Goal: Task Accomplishment & Management: Manage account settings

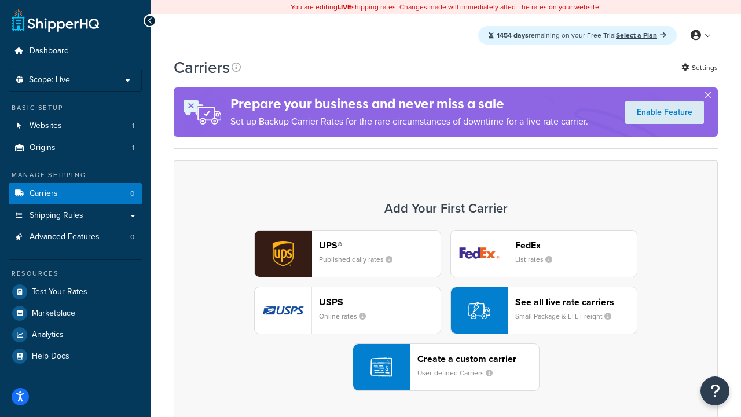
click at [446, 311] on div "UPS® Published daily rates FedEx List rates USPS Online rates See all live rate…" at bounding box center [446, 310] width 520 height 161
click at [576, 245] on header "FedEx" at bounding box center [577, 245] width 122 height 11
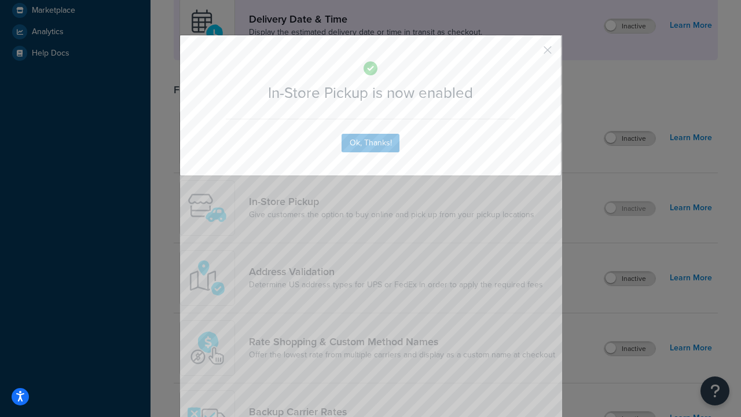
scroll to position [325, 0]
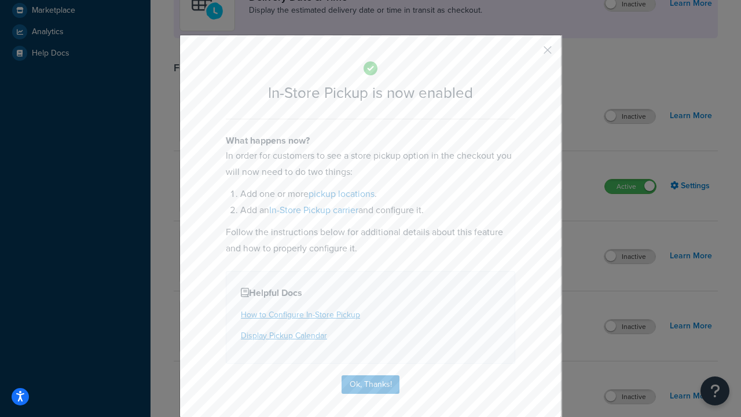
click at [531, 54] on button "button" at bounding box center [530, 54] width 3 height 3
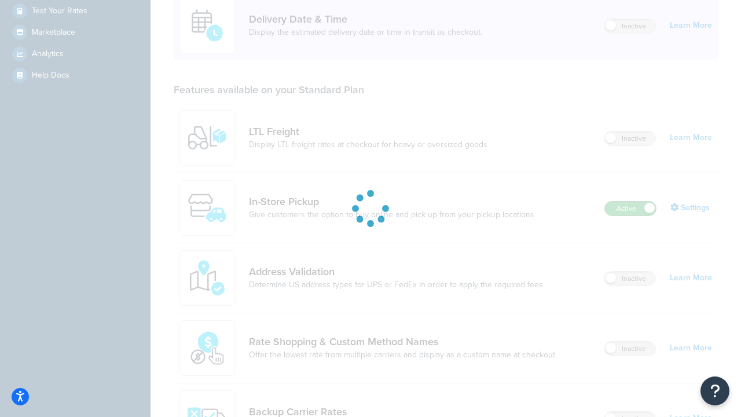
click at [631, 202] on label "Active" at bounding box center [630, 209] width 51 height 14
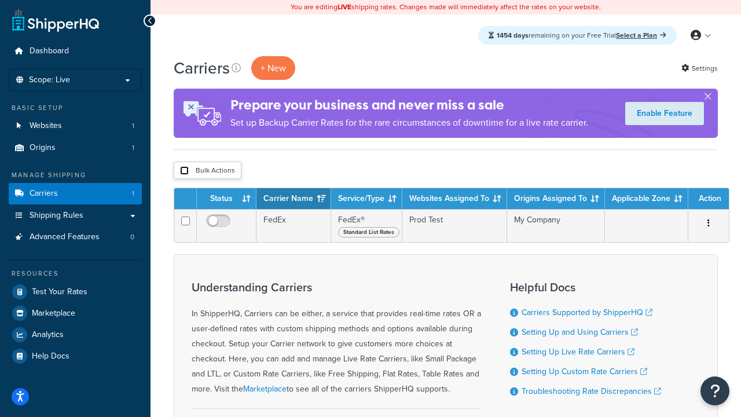
click at [184, 171] on input "checkbox" at bounding box center [184, 170] width 9 height 9
checkbox input "true"
click at [0, 0] on button "Delete" at bounding box center [0, 0] width 0 height 0
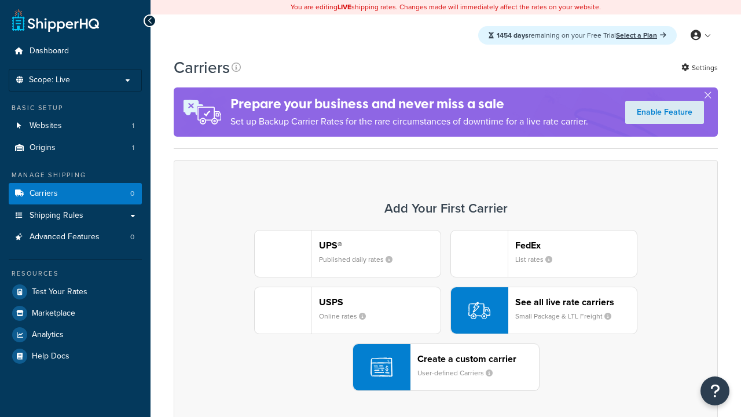
click at [446, 311] on div "UPS® Published daily rates FedEx List rates USPS Online rates See all live rate…" at bounding box center [446, 310] width 520 height 161
click at [446, 367] on div "Create a custom carrier User-defined Carriers" at bounding box center [479, 367] width 122 height 28
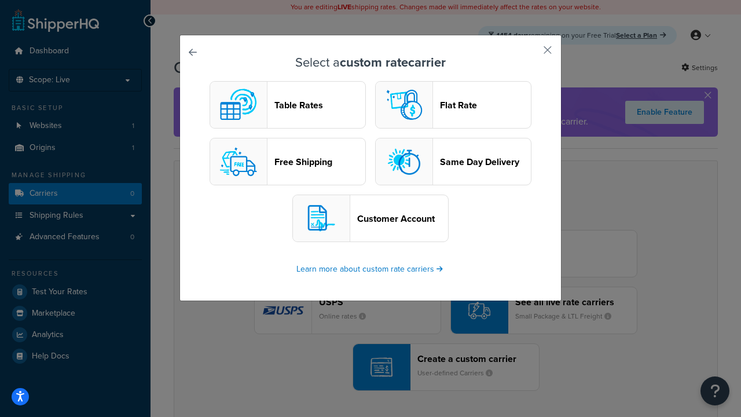
click at [288, 105] on header "Table Rates" at bounding box center [320, 105] width 91 height 11
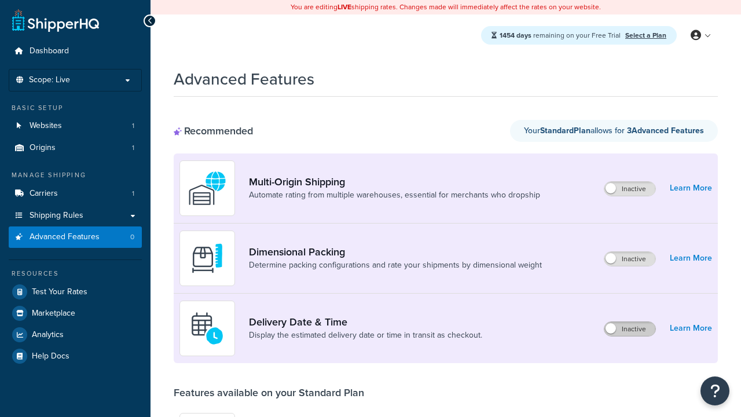
click at [630, 329] on label "Inactive" at bounding box center [630, 329] width 51 height 14
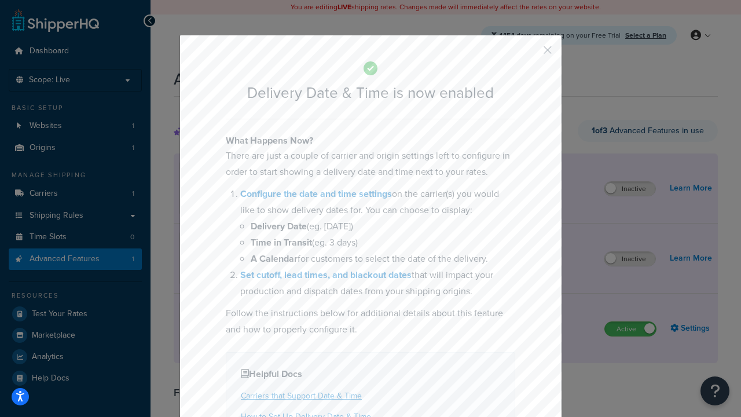
click at [531, 54] on button "button" at bounding box center [530, 54] width 3 height 3
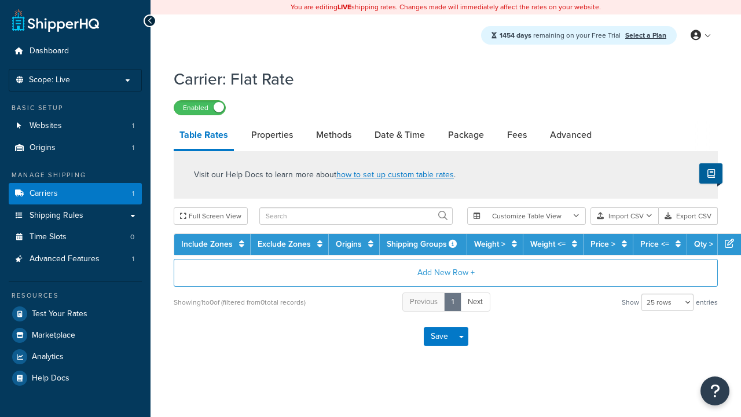
select select "25"
click at [400, 136] on link "Date & Time" at bounding box center [400, 135] width 62 height 28
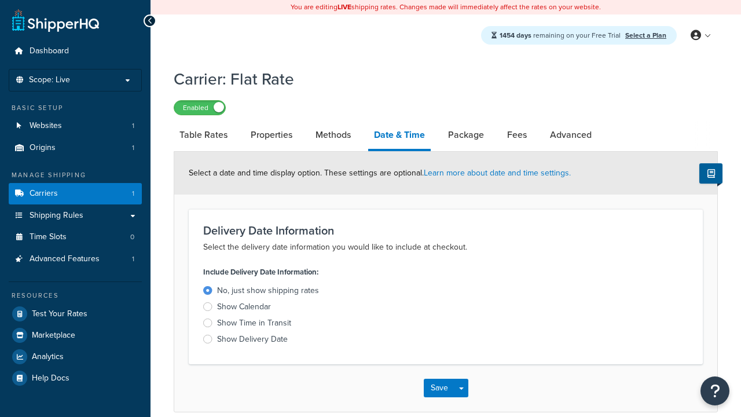
click at [253, 341] on div "Show Delivery Date" at bounding box center [252, 340] width 71 height 12
click at [0, 0] on input "Show Delivery Date" at bounding box center [0, 0] width 0 height 0
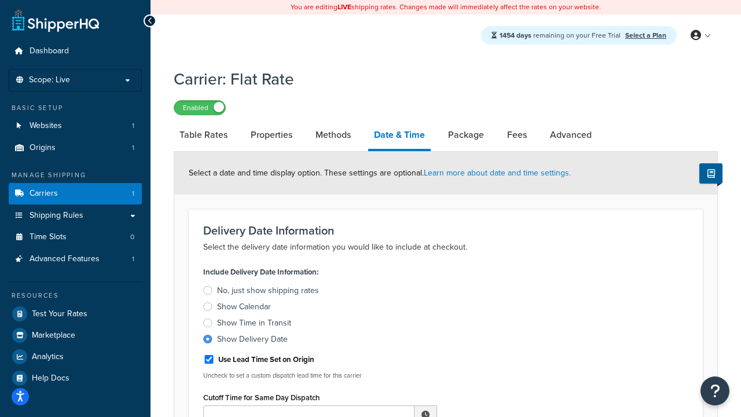
click at [253, 341] on div "Show Delivery Date" at bounding box center [252, 340] width 71 height 12
click at [0, 0] on input "Show Delivery Date" at bounding box center [0, 0] width 0 height 0
type input "11:00 AM"
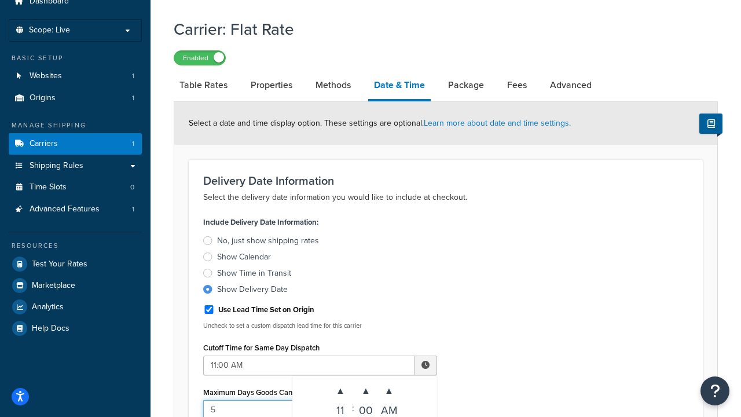
type input "5"
type input "Delivered on:"
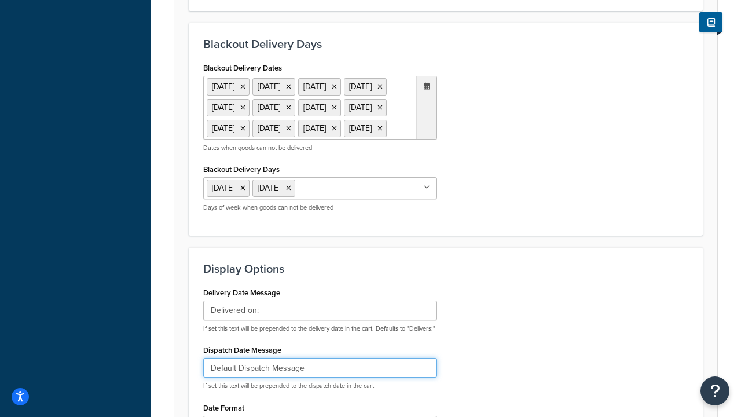
type input "Default Dispatch Message"
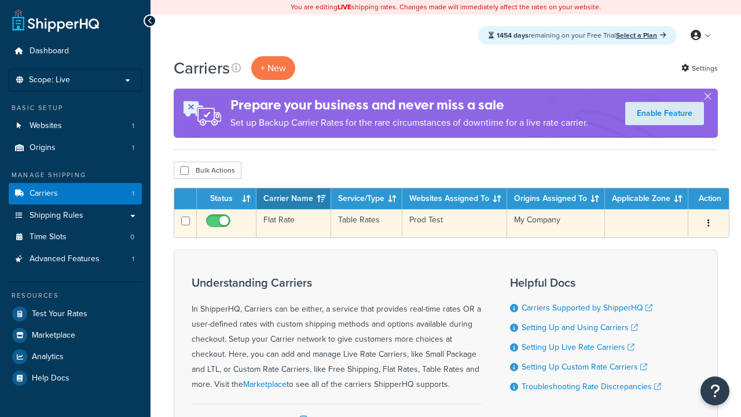
click at [294, 224] on td "Flat Rate" at bounding box center [294, 223] width 75 height 28
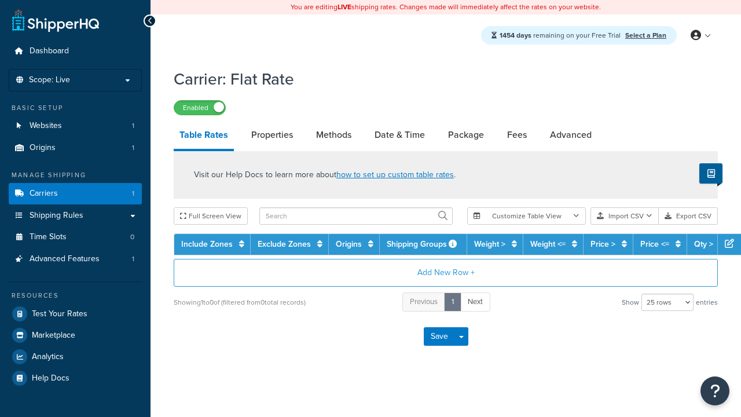
select select "25"
click at [400, 136] on link "Date & Time" at bounding box center [400, 135] width 62 height 28
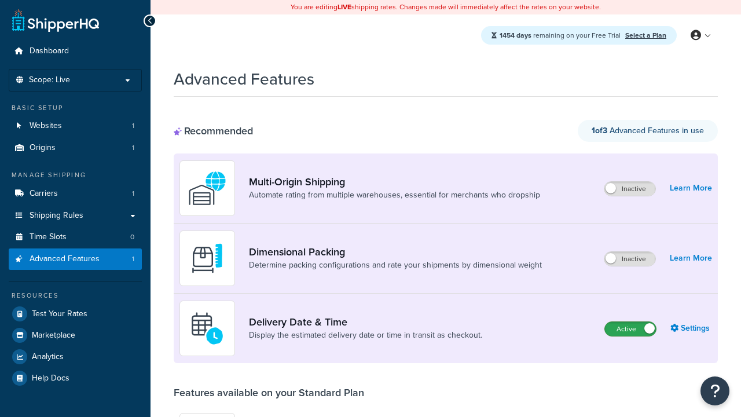
click at [631, 329] on label "Active" at bounding box center [630, 329] width 51 height 14
